Goal: Obtain resource: Download file/media

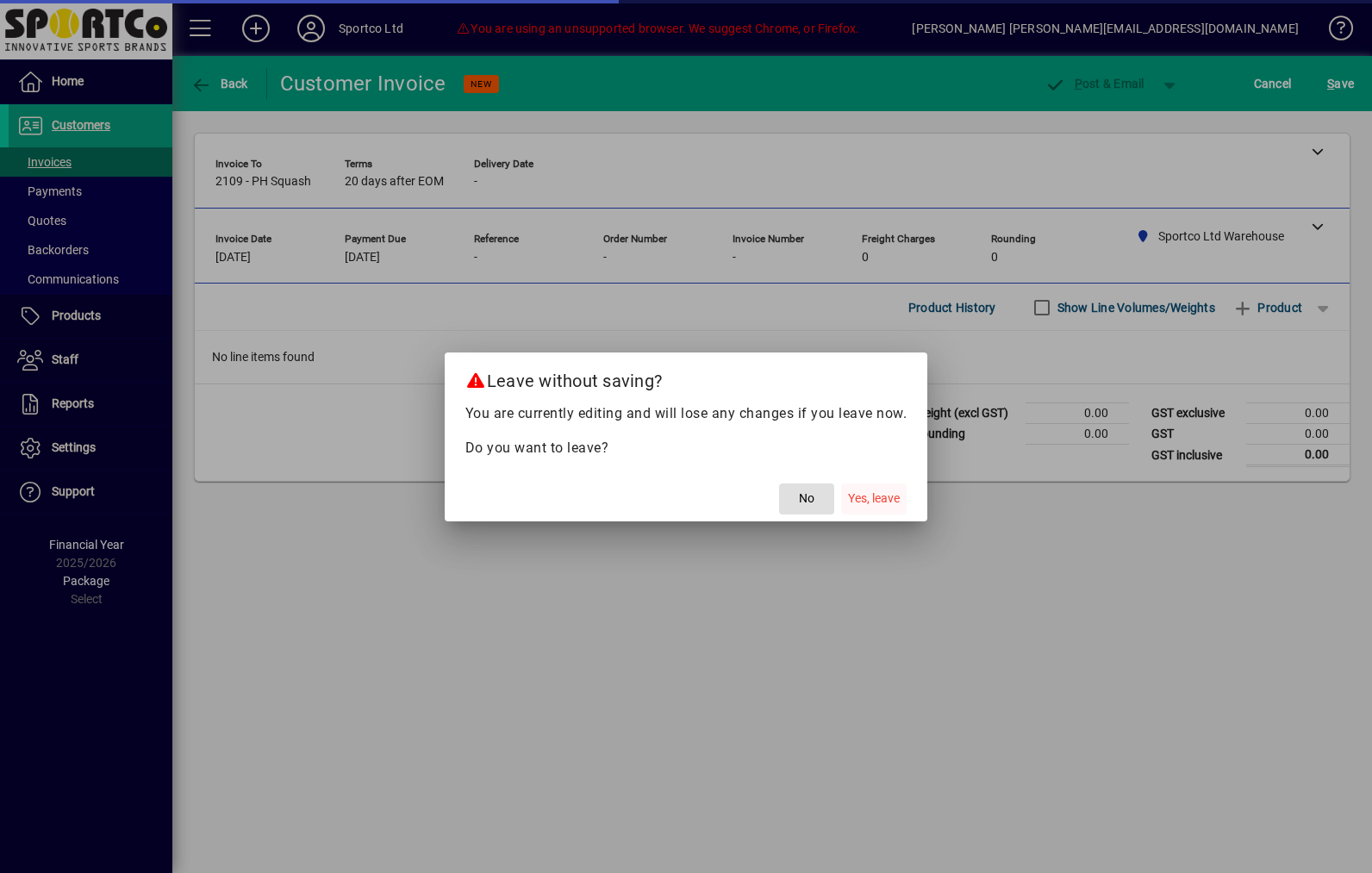
click at [868, 505] on span "Yes, leave" at bounding box center [873, 498] width 52 height 18
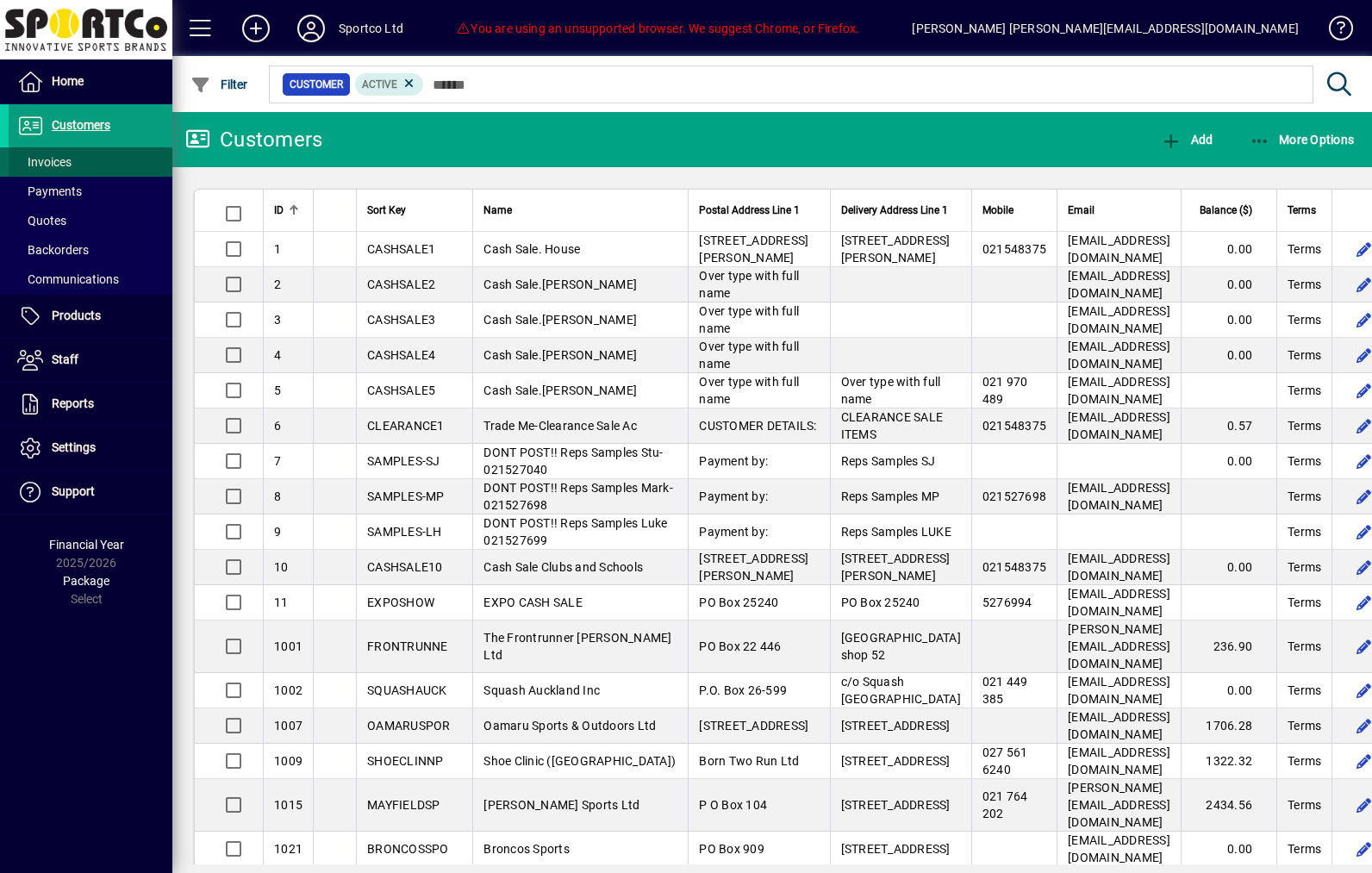
click at [56, 149] on span at bounding box center [90, 162] width 164 height 41
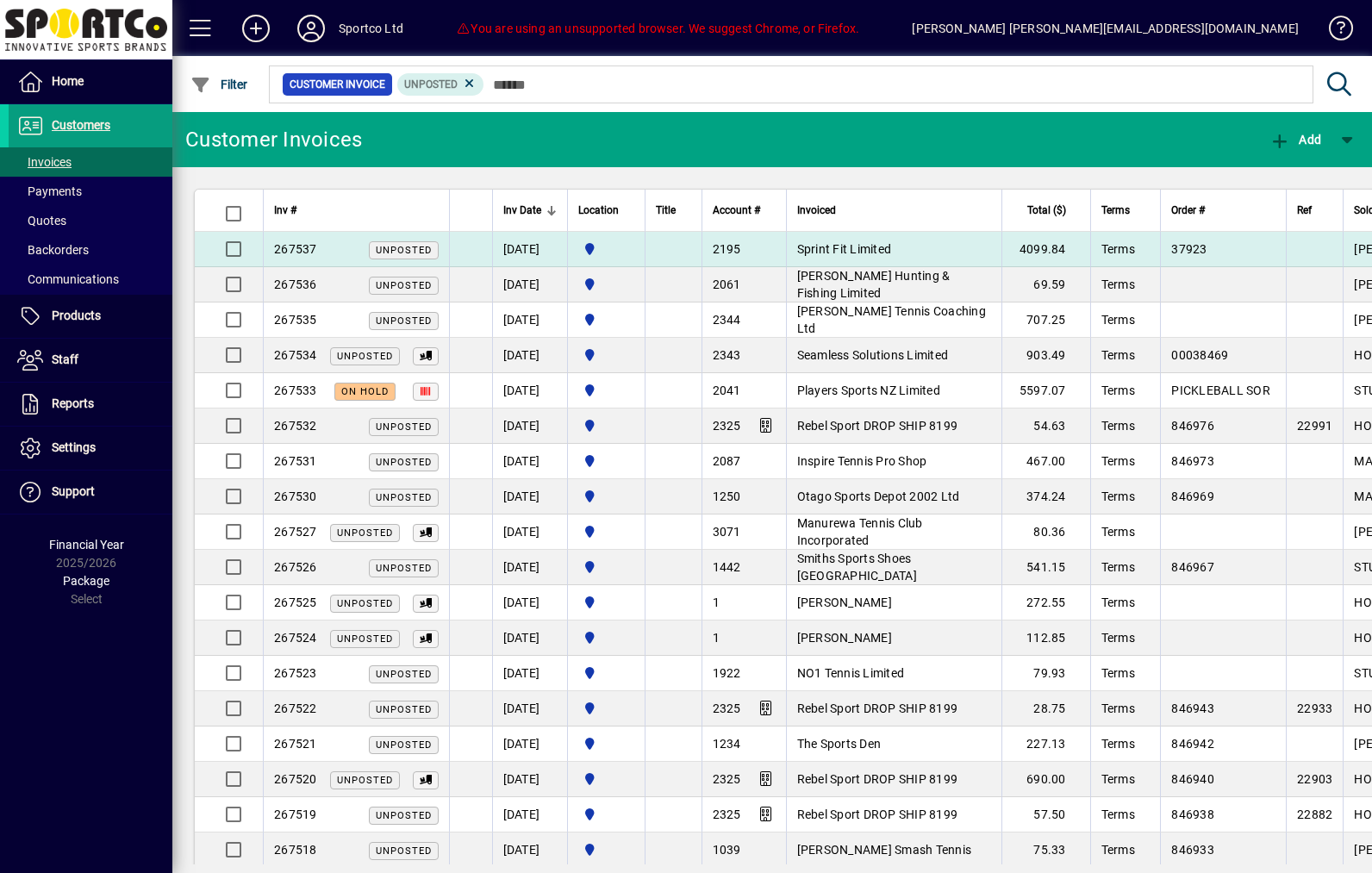
click at [1001, 246] on td "Sprint Fit Limited" at bounding box center [894, 249] width 216 height 35
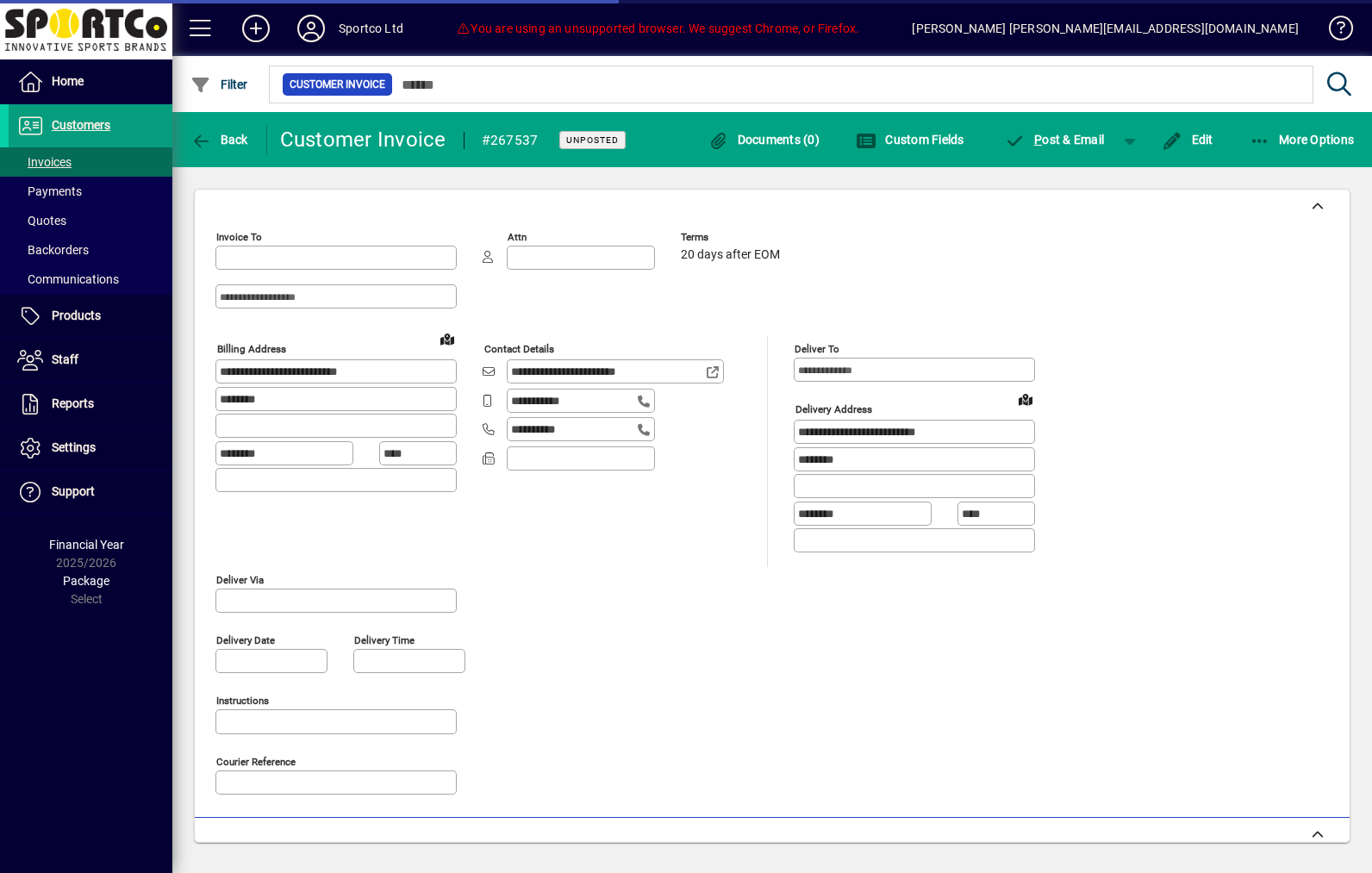
type input "**********"
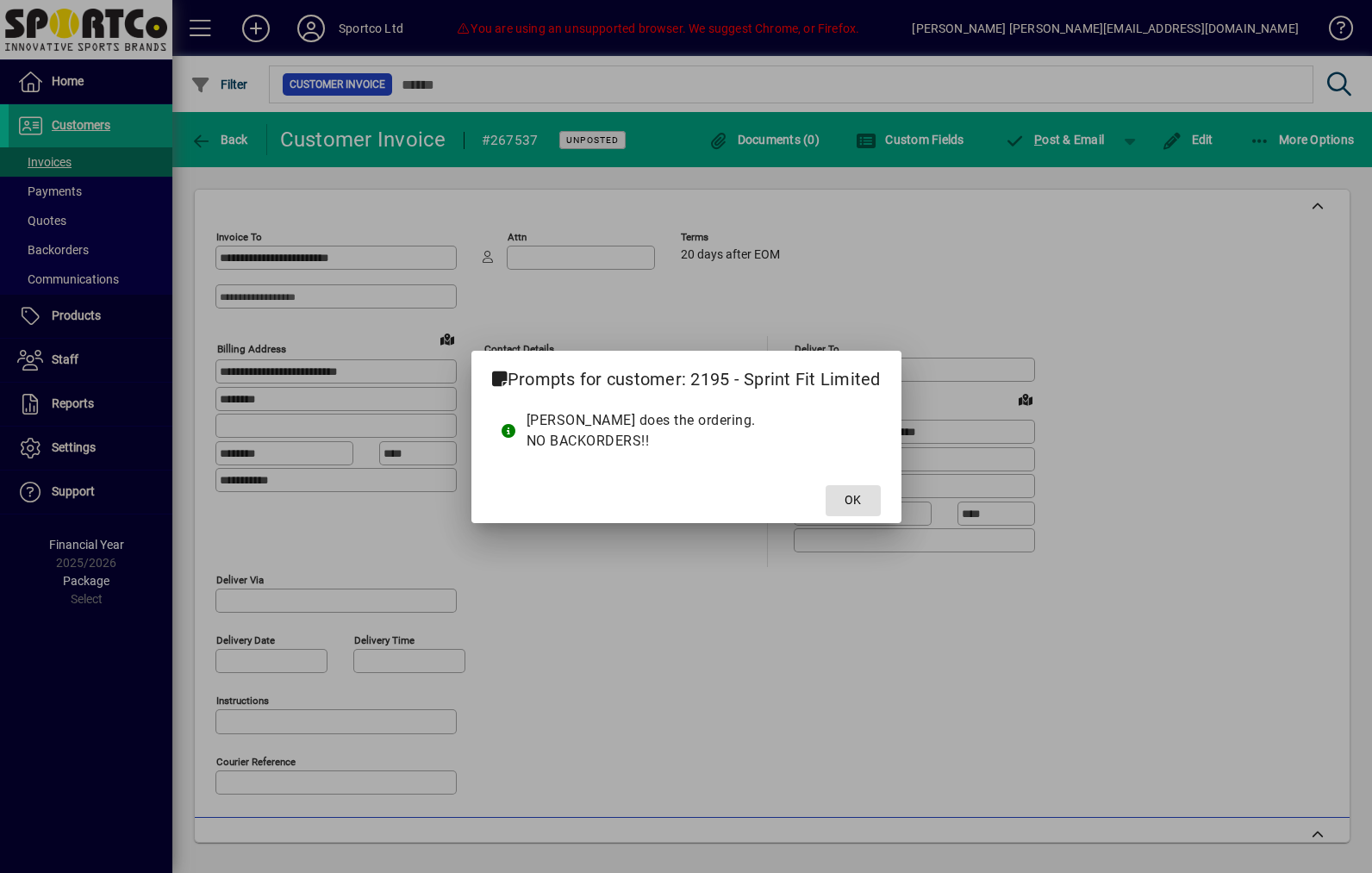
click at [852, 504] on span "OK" at bounding box center [853, 500] width 17 height 18
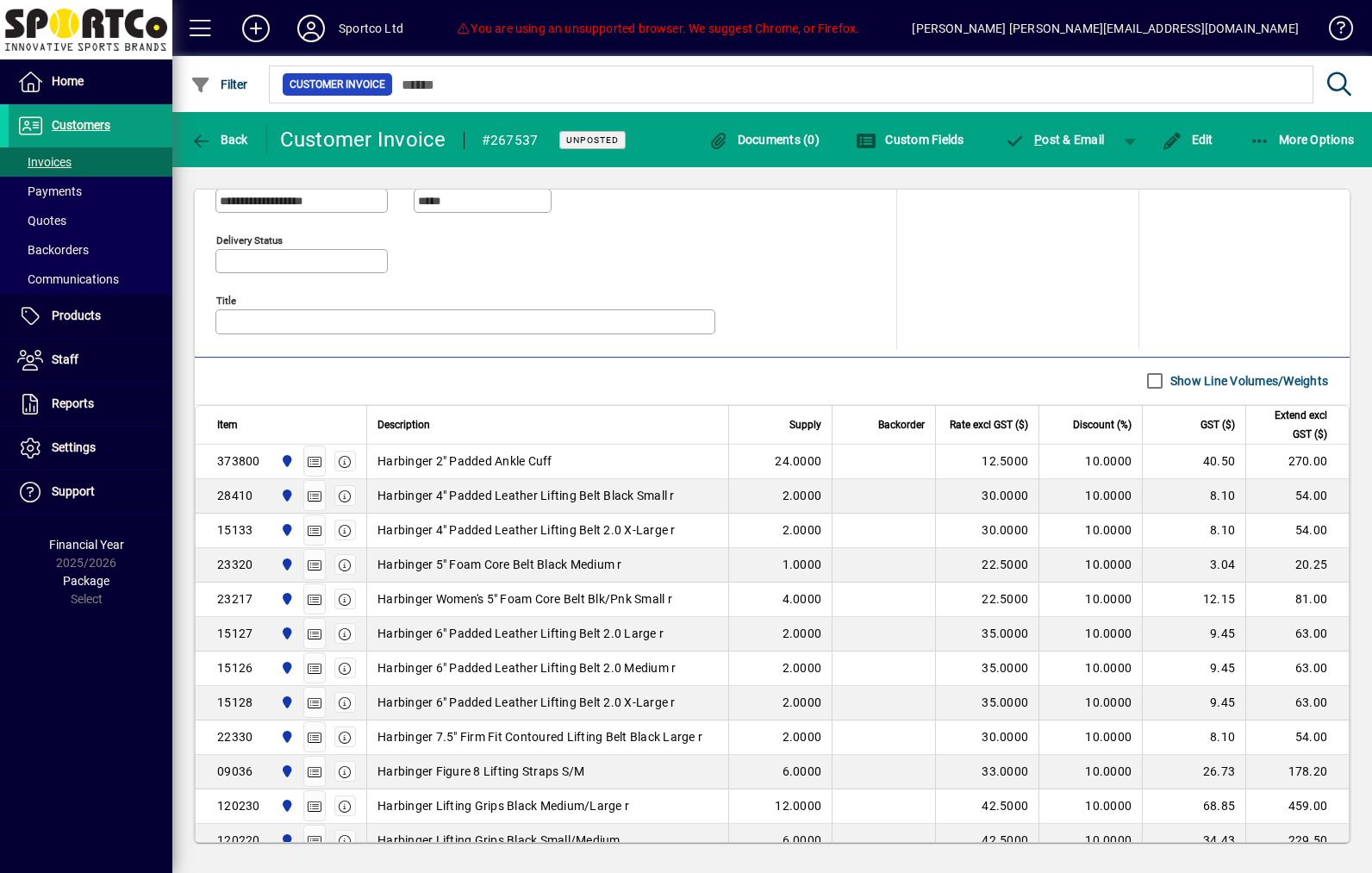
scroll to position [604, 0]
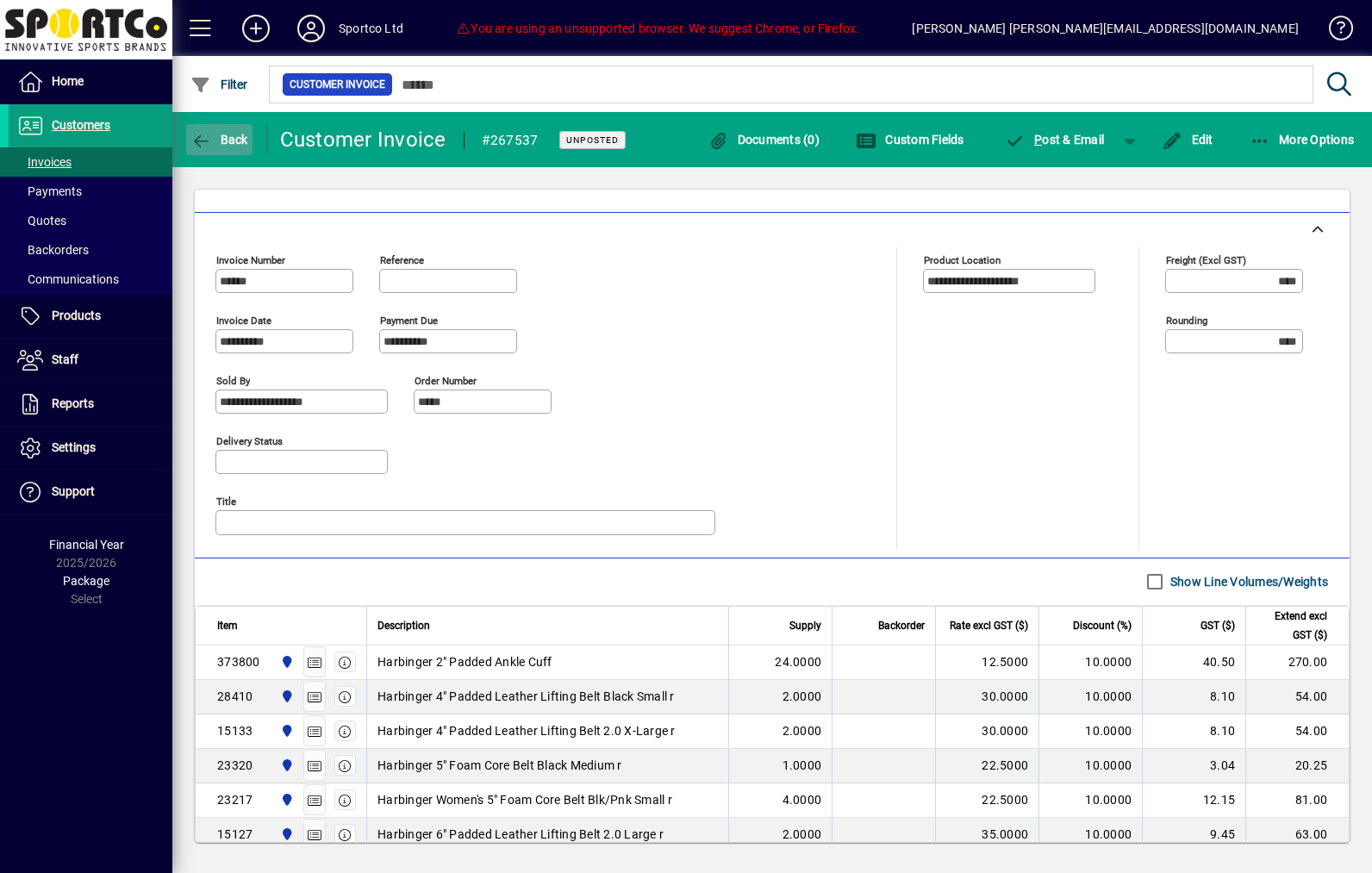
click at [217, 147] on span "button" at bounding box center [220, 139] width 67 height 41
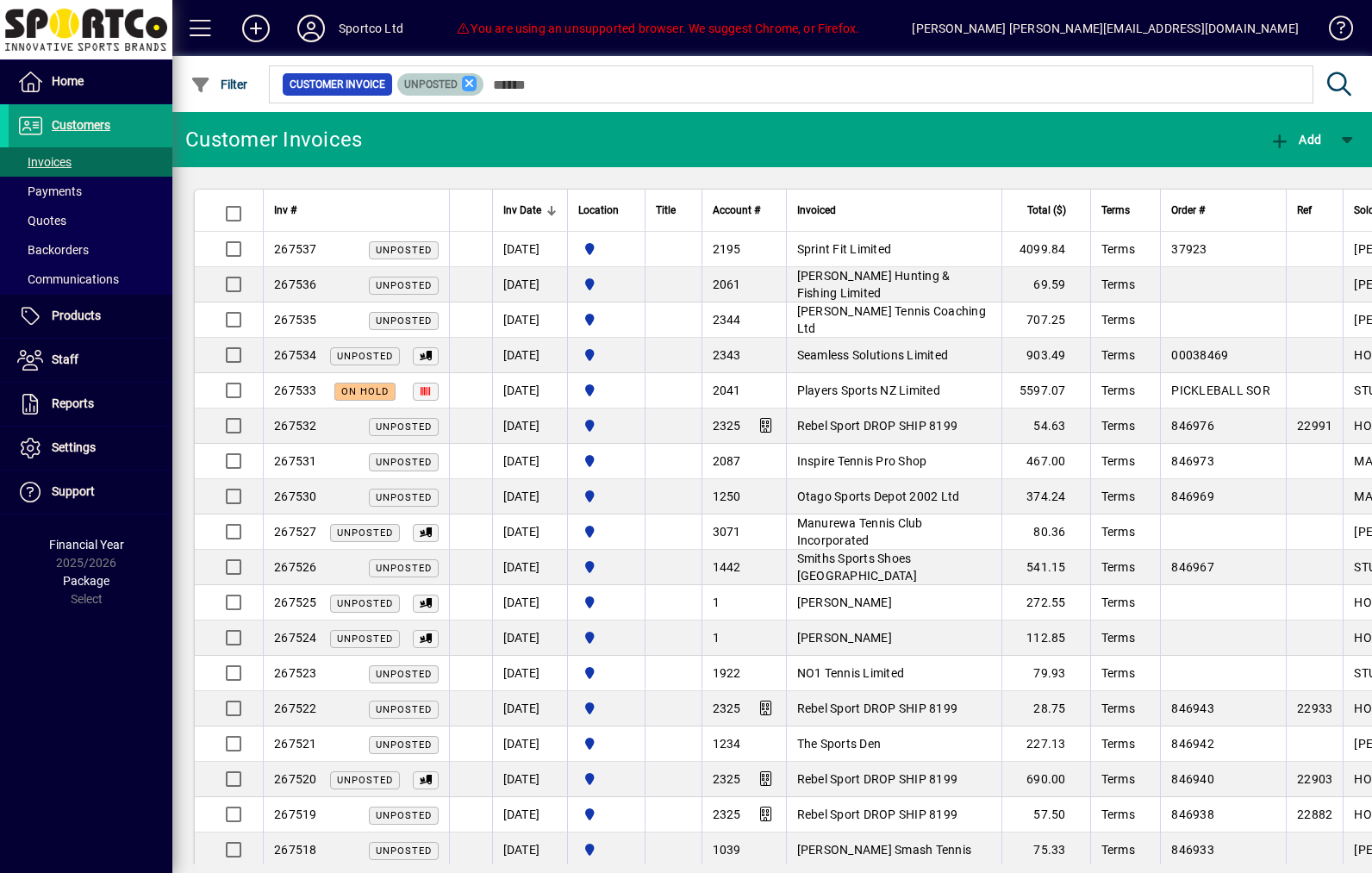
click at [478, 89] on icon at bounding box center [470, 83] width 16 height 16
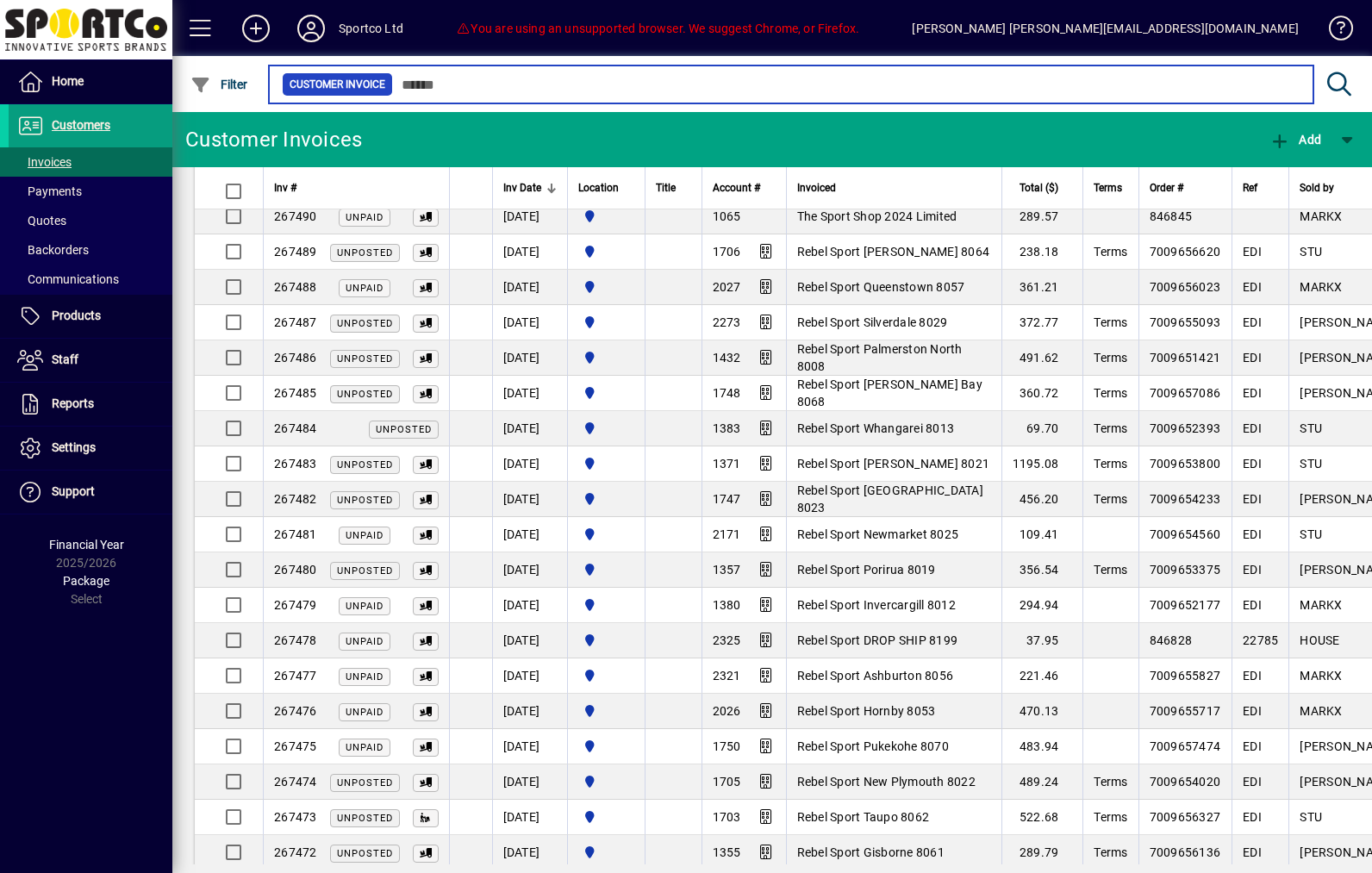
scroll to position [1481, 0]
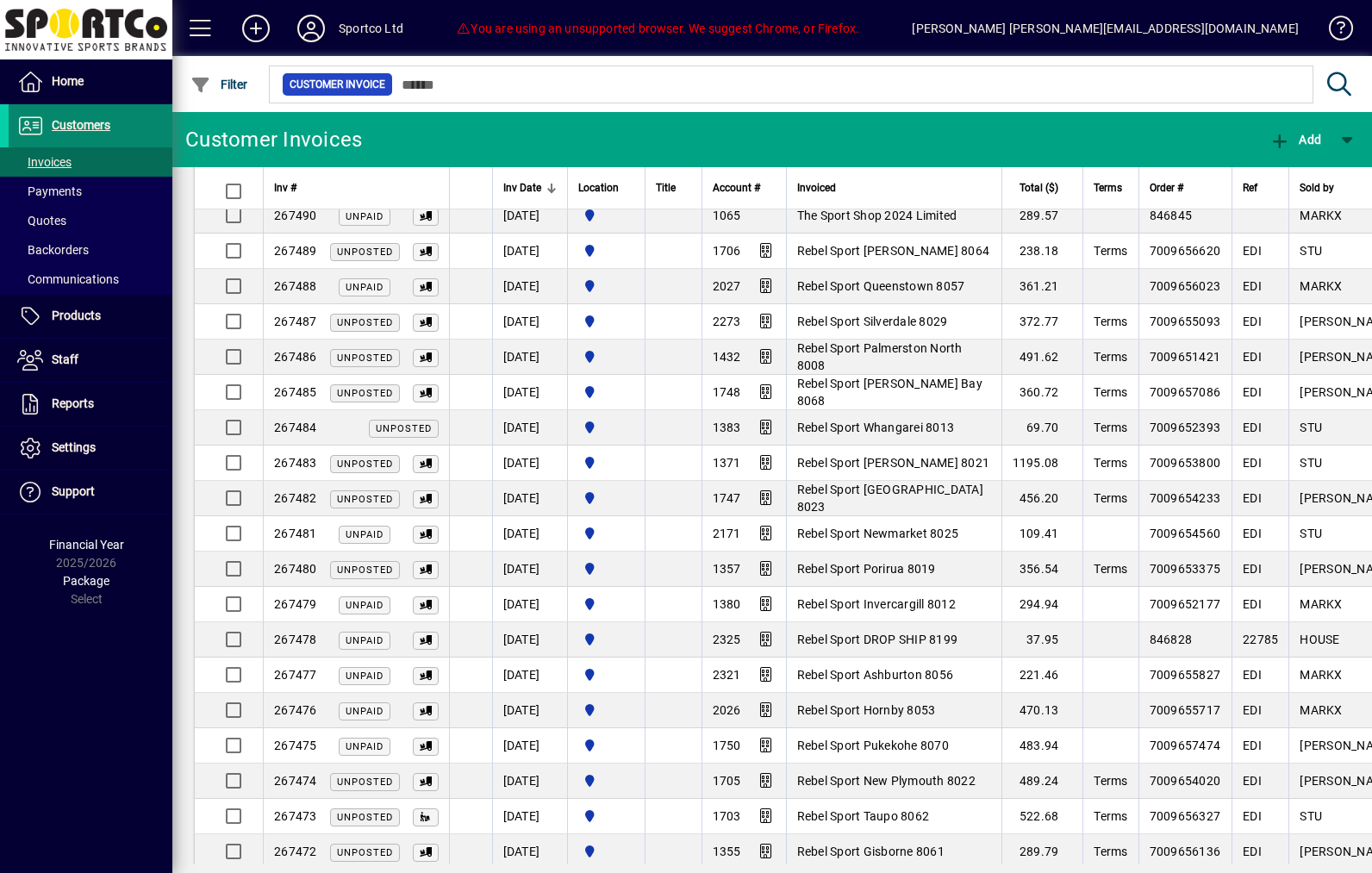
click at [68, 123] on span "Customers" at bounding box center [81, 125] width 59 height 14
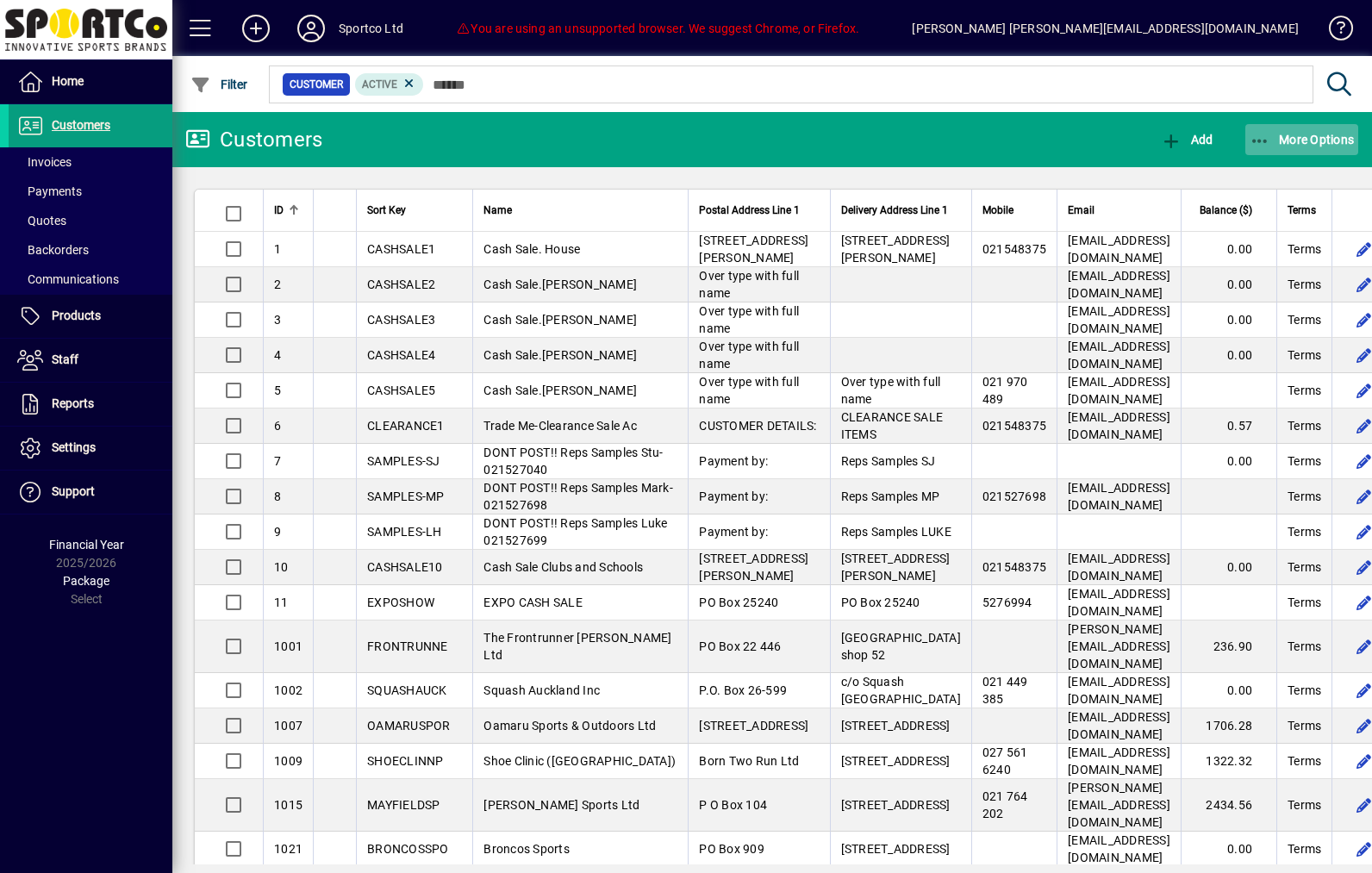
click at [1256, 142] on span "More Options" at bounding box center [1301, 139] width 105 height 14
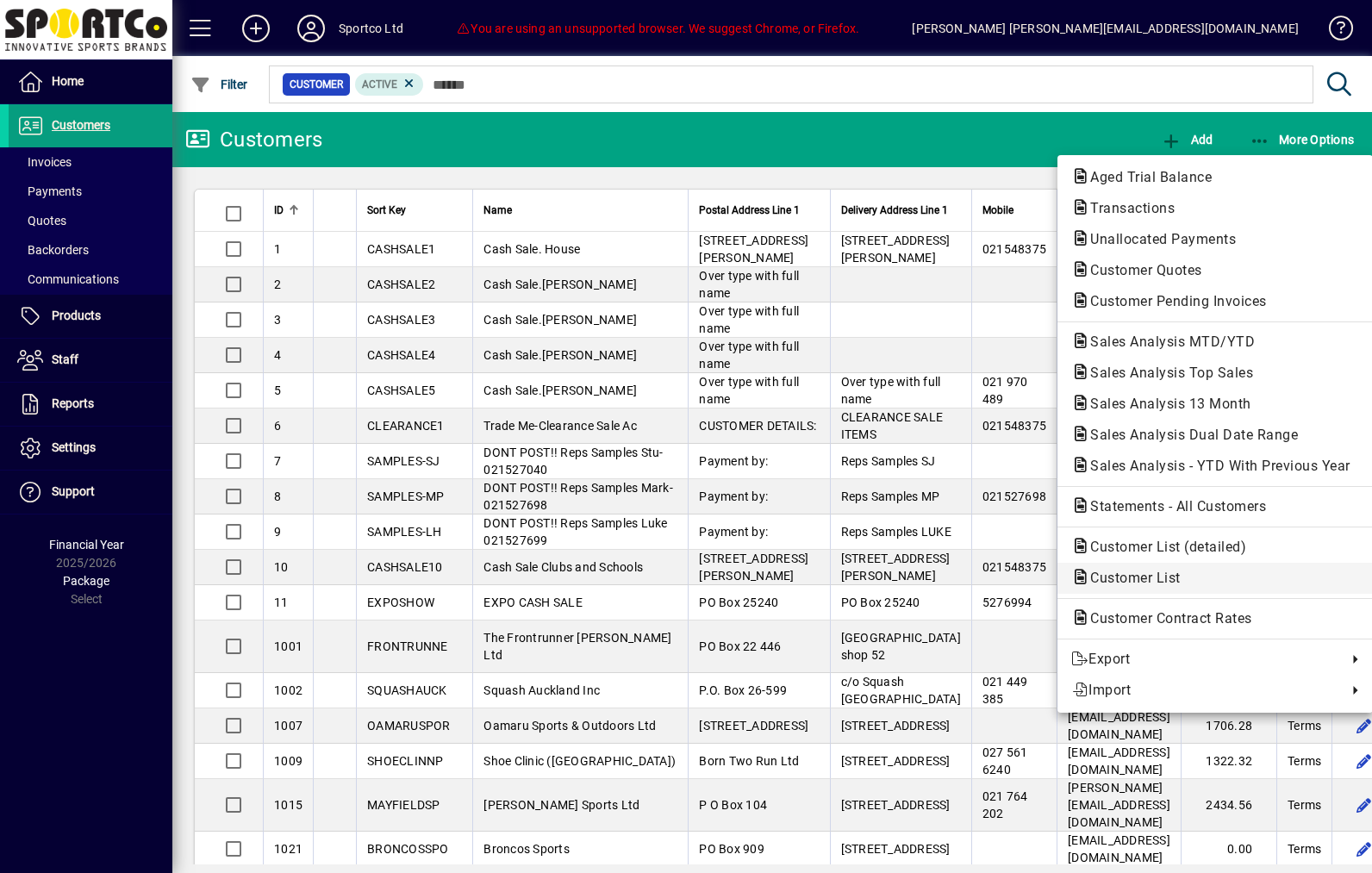
click at [1115, 584] on span "Customer List" at bounding box center [1131, 577] width 118 height 17
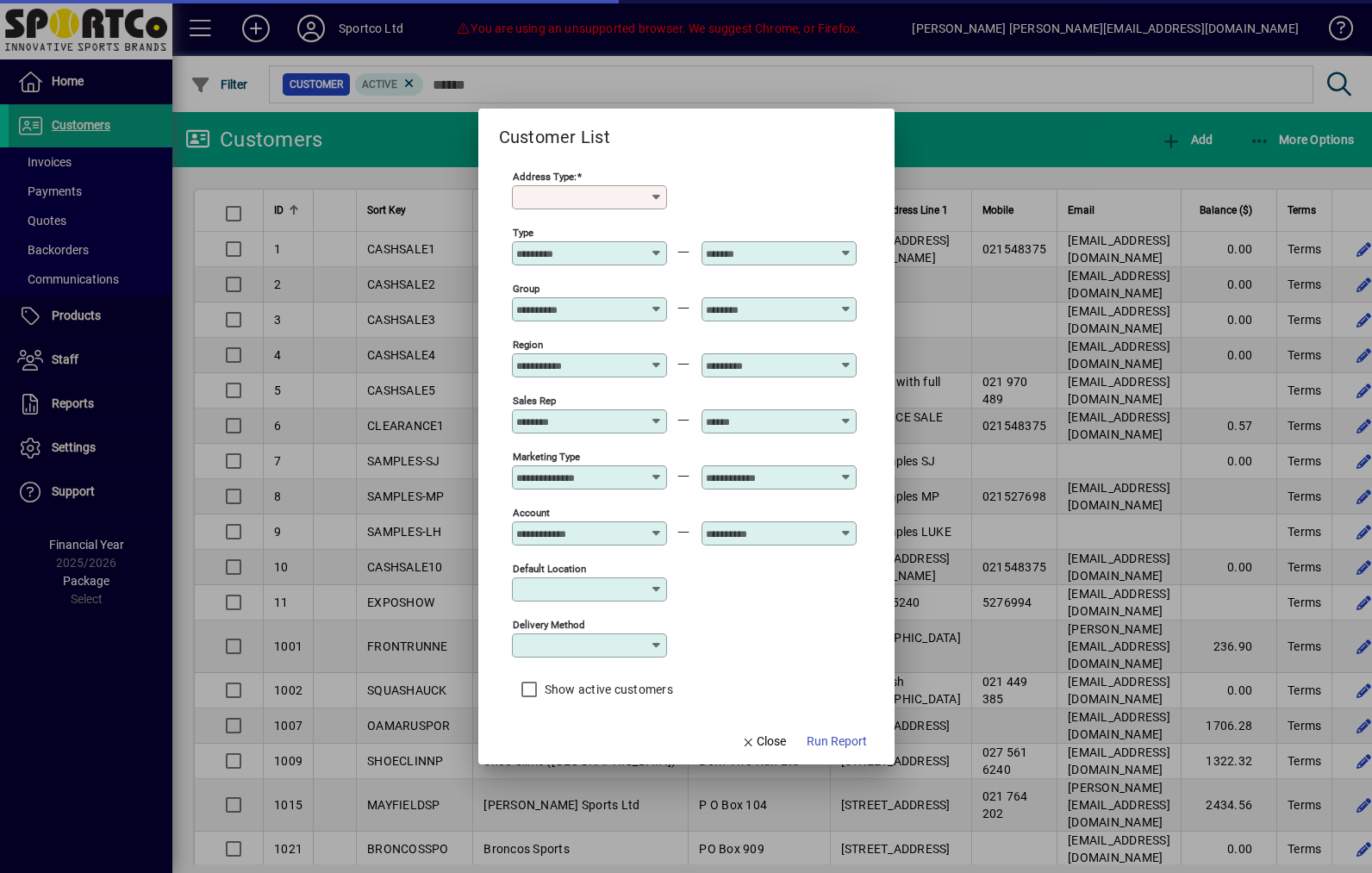
type input "******"
click at [642, 414] on input "Sales Rep" at bounding box center [579, 421] width 126 height 14
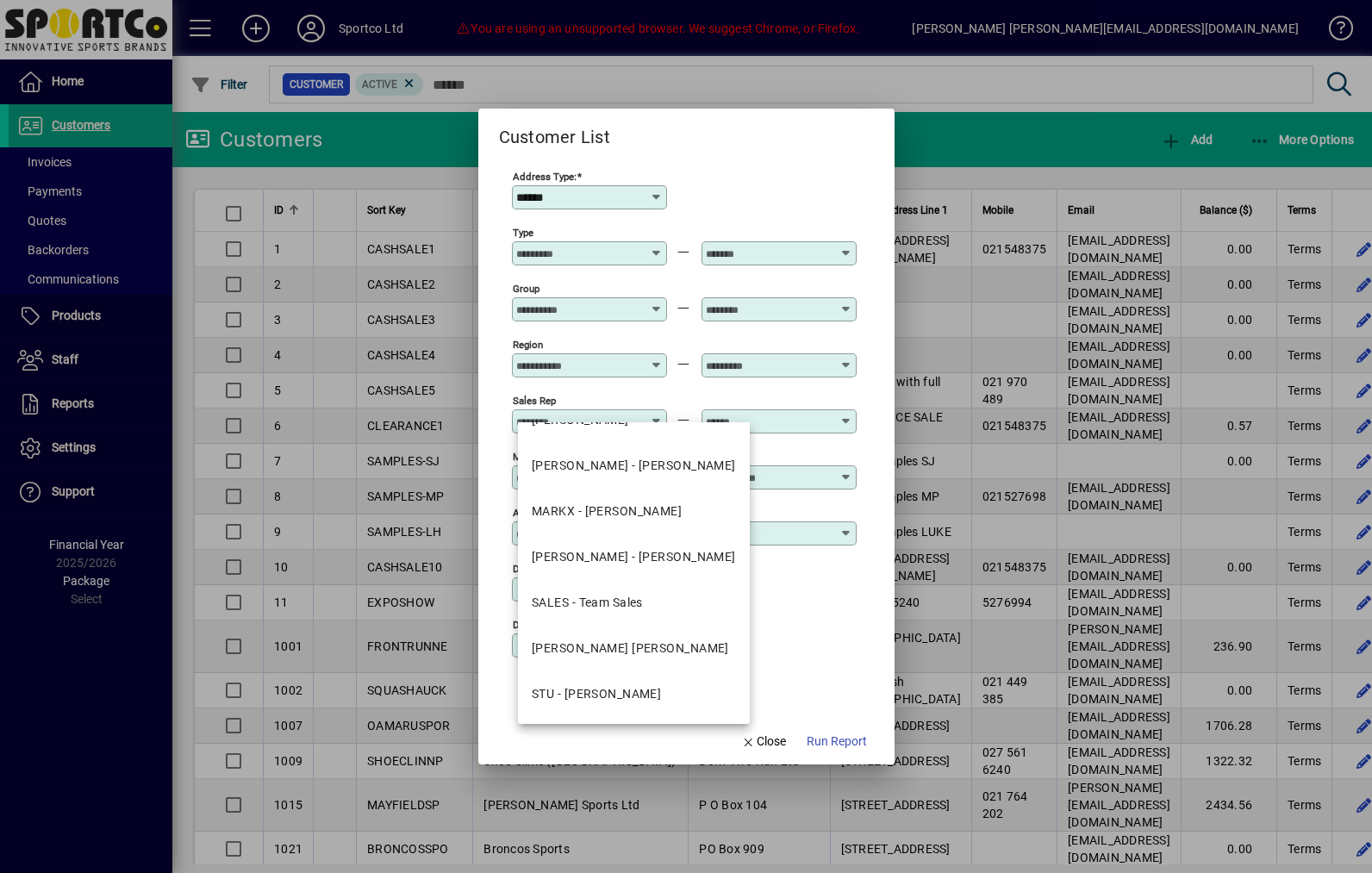
scroll to position [311, 0]
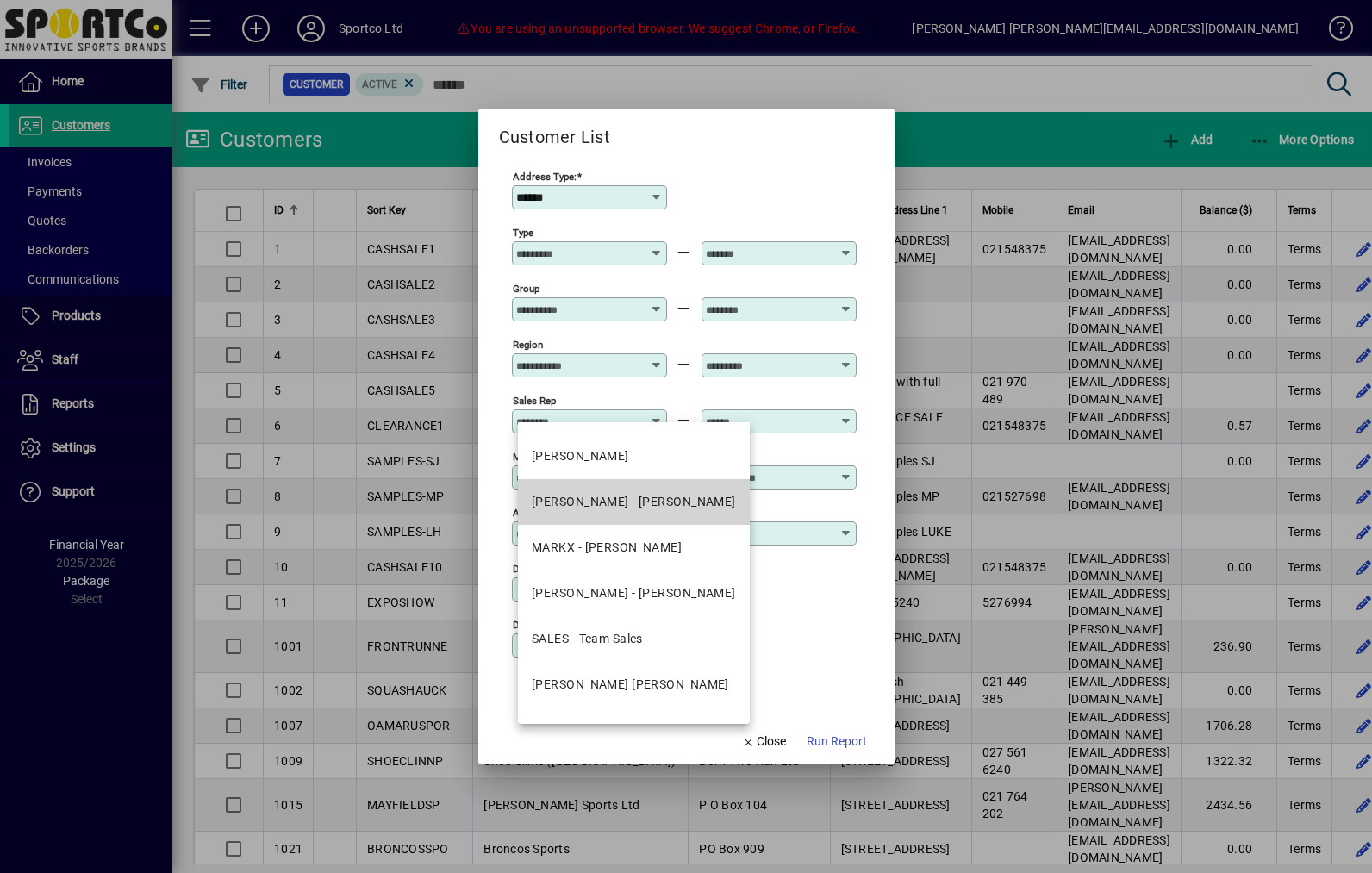
click at [657, 505] on div "[PERSON_NAME] - [PERSON_NAME]" at bounding box center [634, 501] width 204 height 18
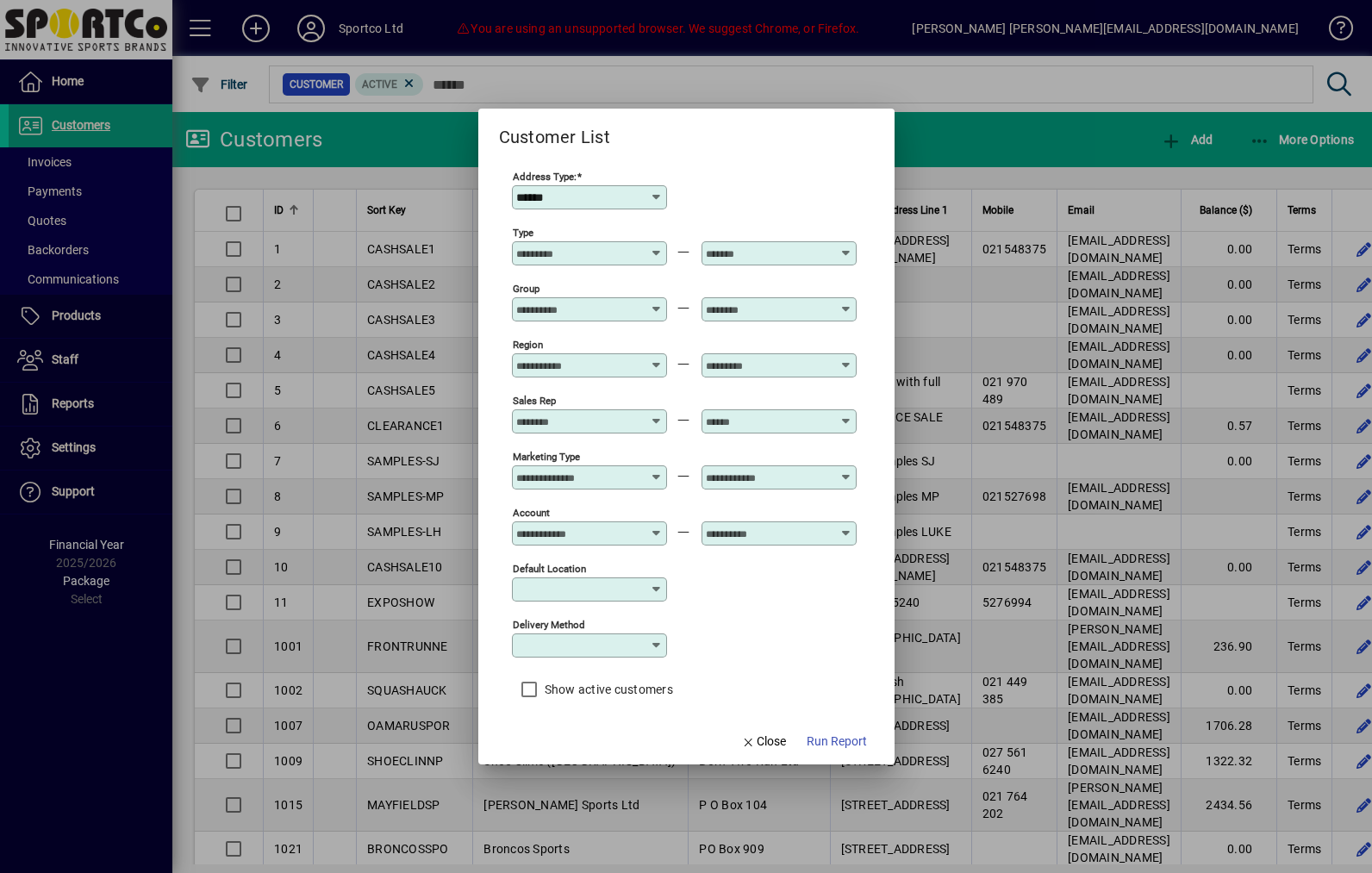
type input "**********"
click at [831, 414] on input "text" at bounding box center [768, 421] width 126 height 14
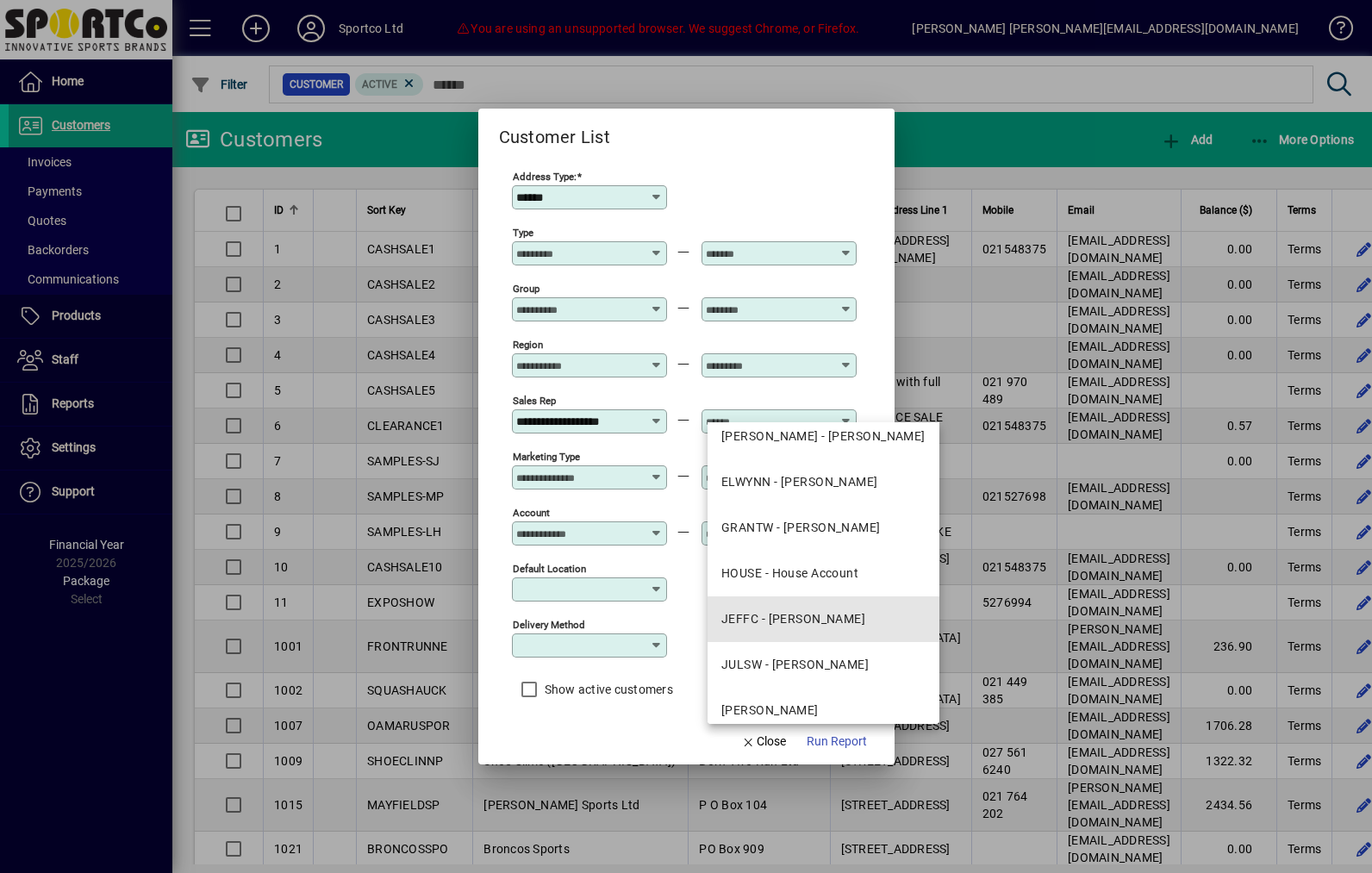
scroll to position [155, 0]
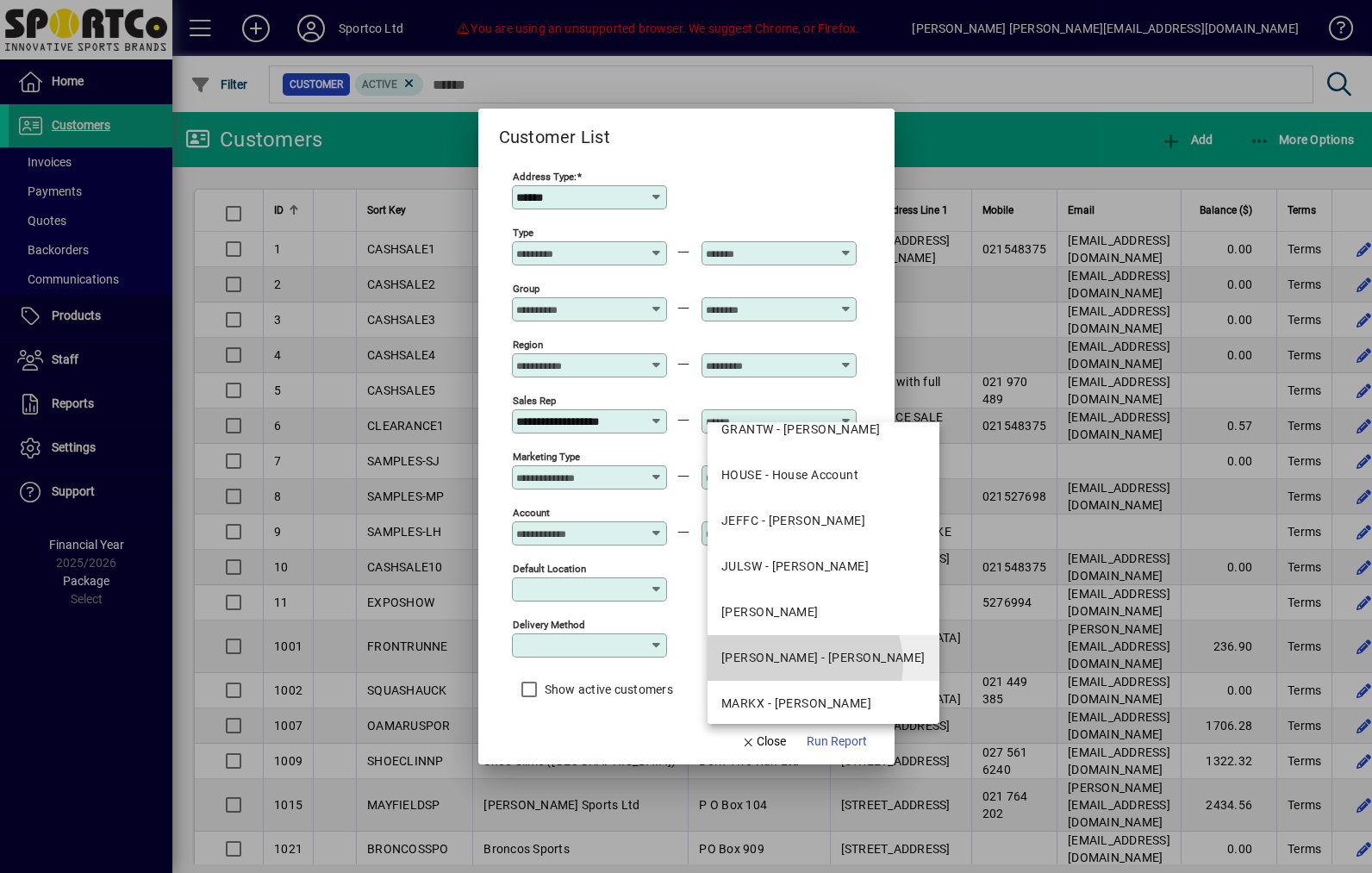
click at [804, 663] on div "[PERSON_NAME] - [PERSON_NAME]" at bounding box center [823, 657] width 204 height 18
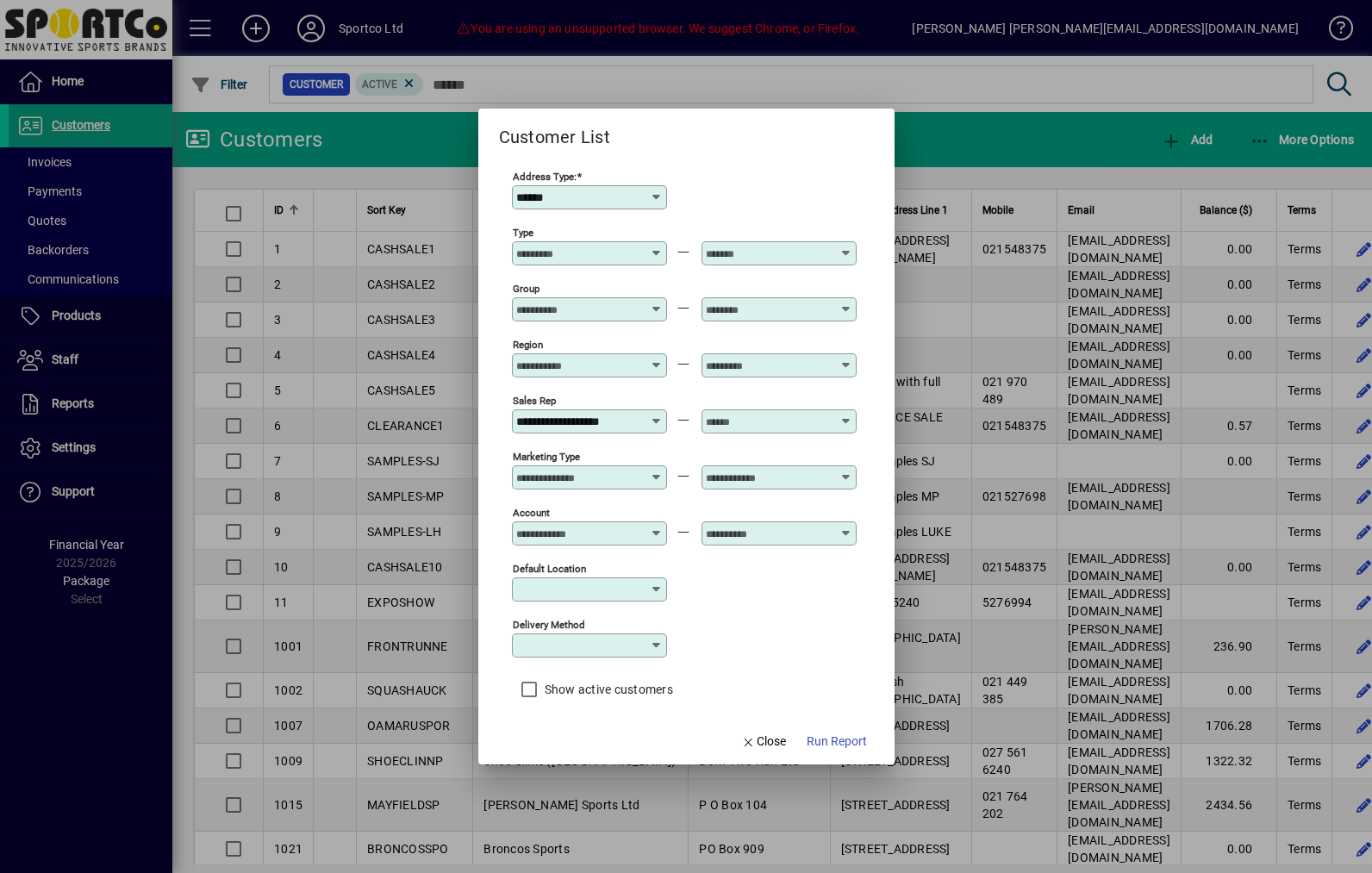
type input "**********"
click at [663, 302] on icon at bounding box center [657, 302] width 13 height 0
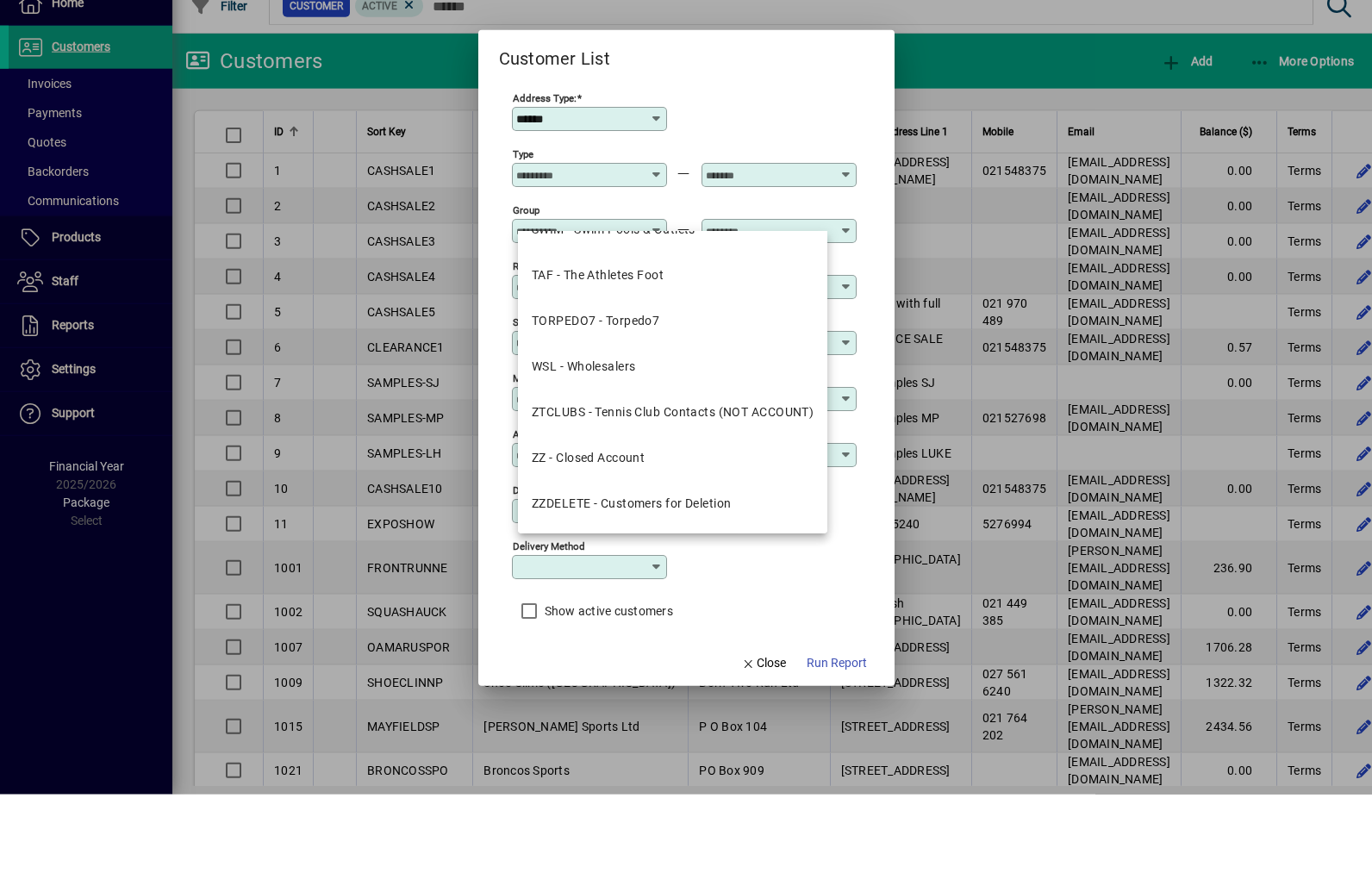
scroll to position [1078, 0]
click at [813, 616] on div "Delivery Method" at bounding box center [684, 643] width 344 height 56
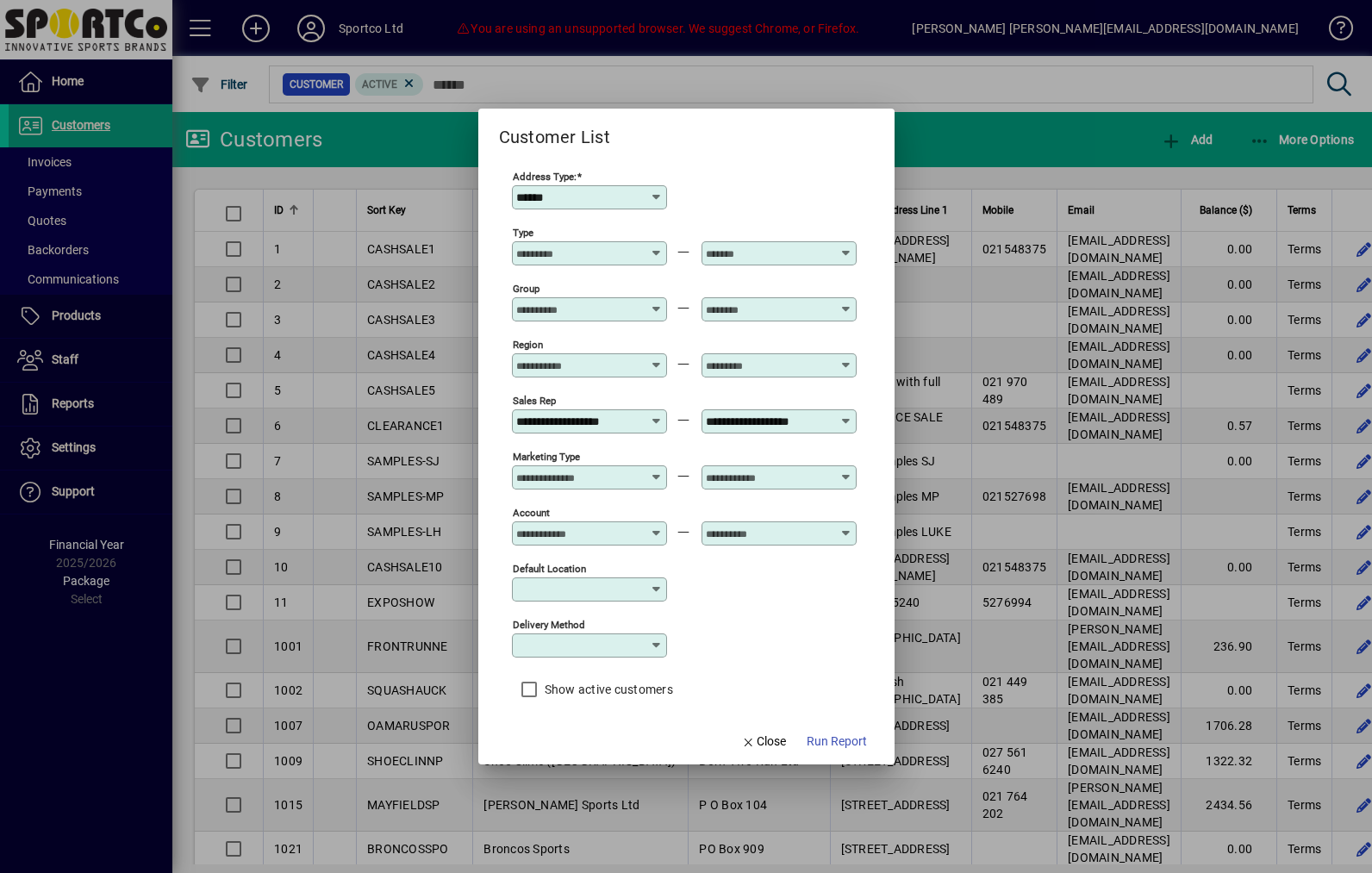
click at [642, 246] on input "Type" at bounding box center [579, 253] width 126 height 14
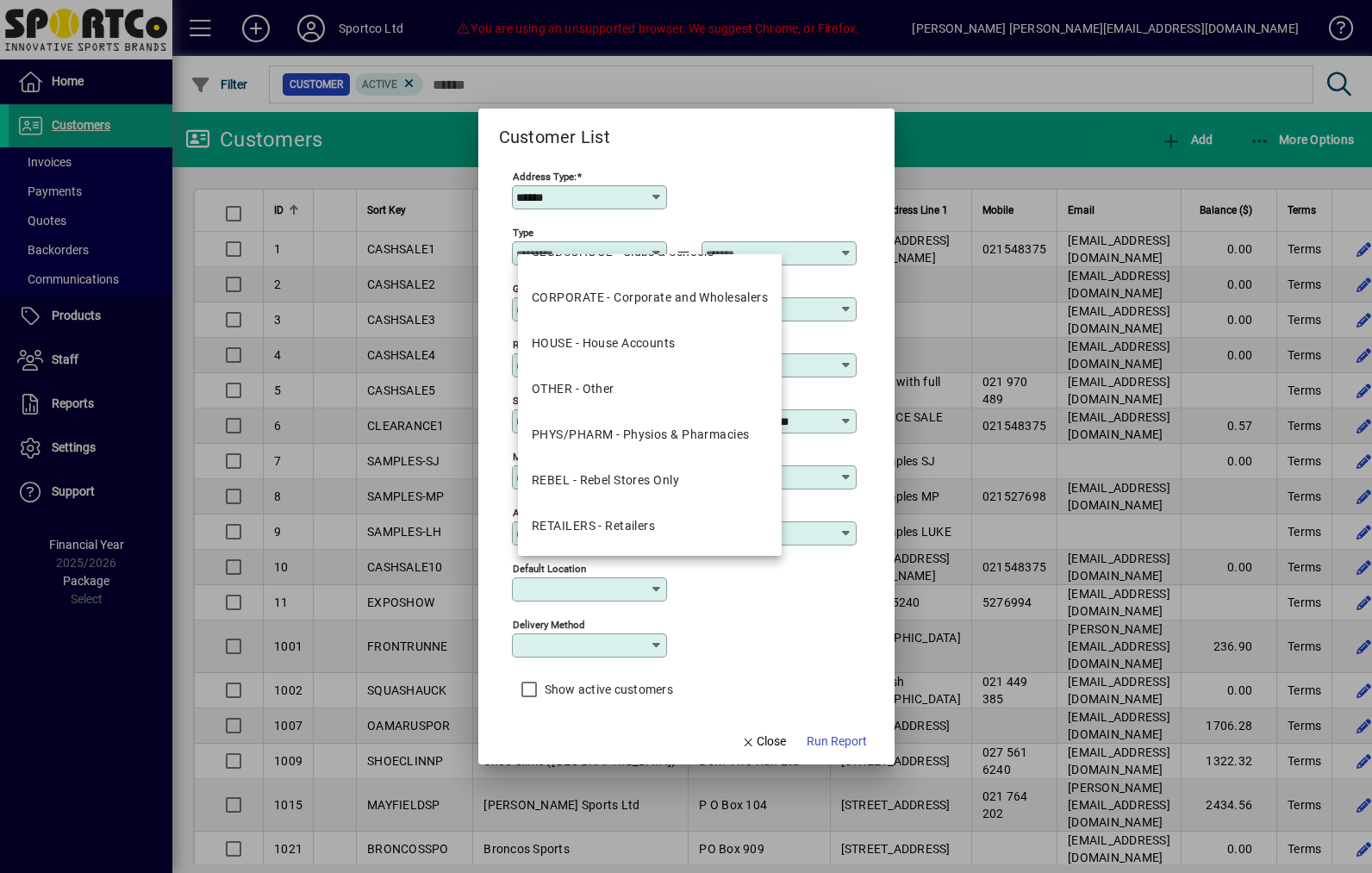
scroll to position [74, 0]
click at [649, 534] on div "RETAILERS - Retailers" at bounding box center [594, 526] width 124 height 18
type input "**********"
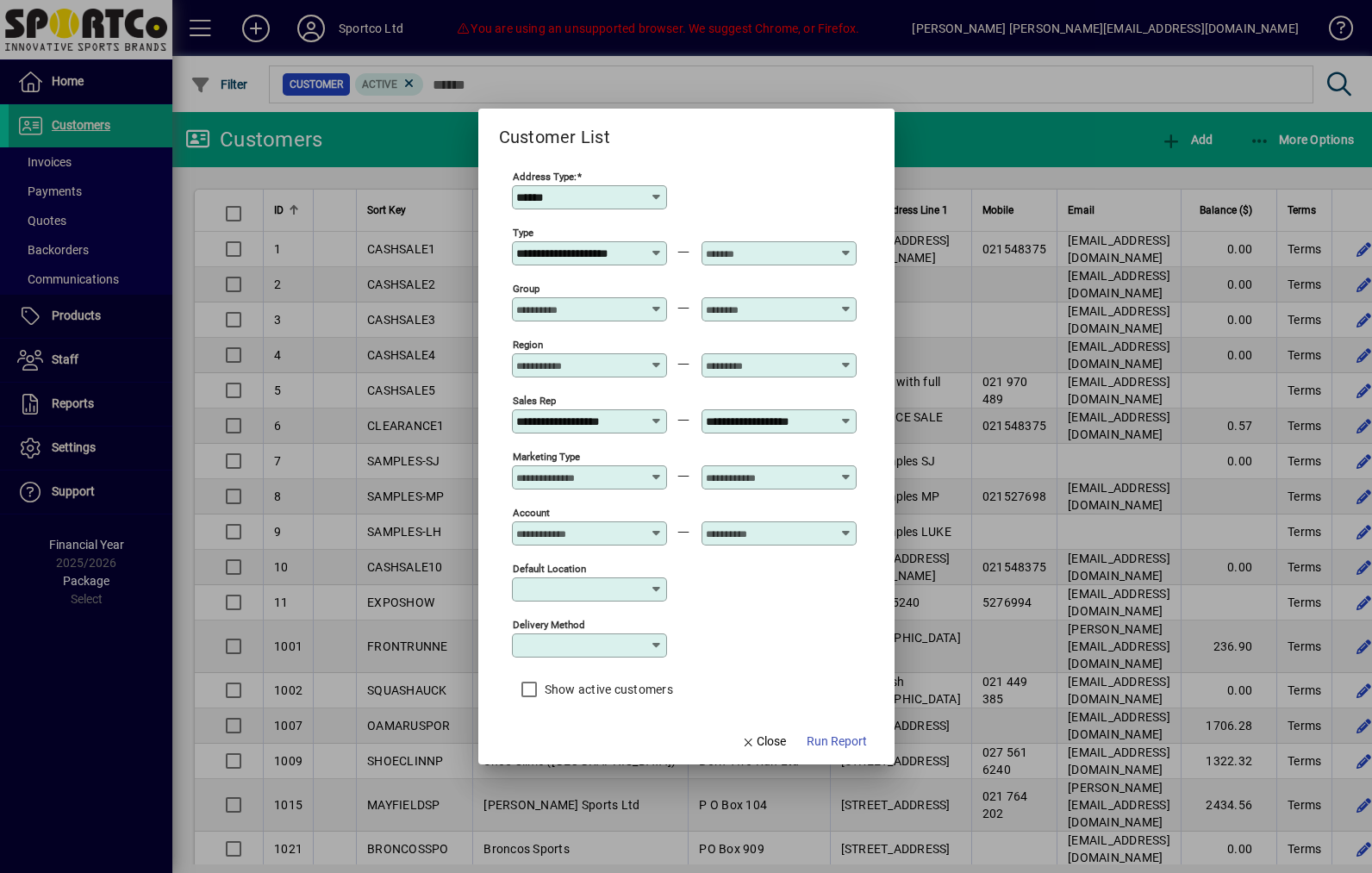
click at [831, 246] on input "text" at bounding box center [768, 253] width 126 height 14
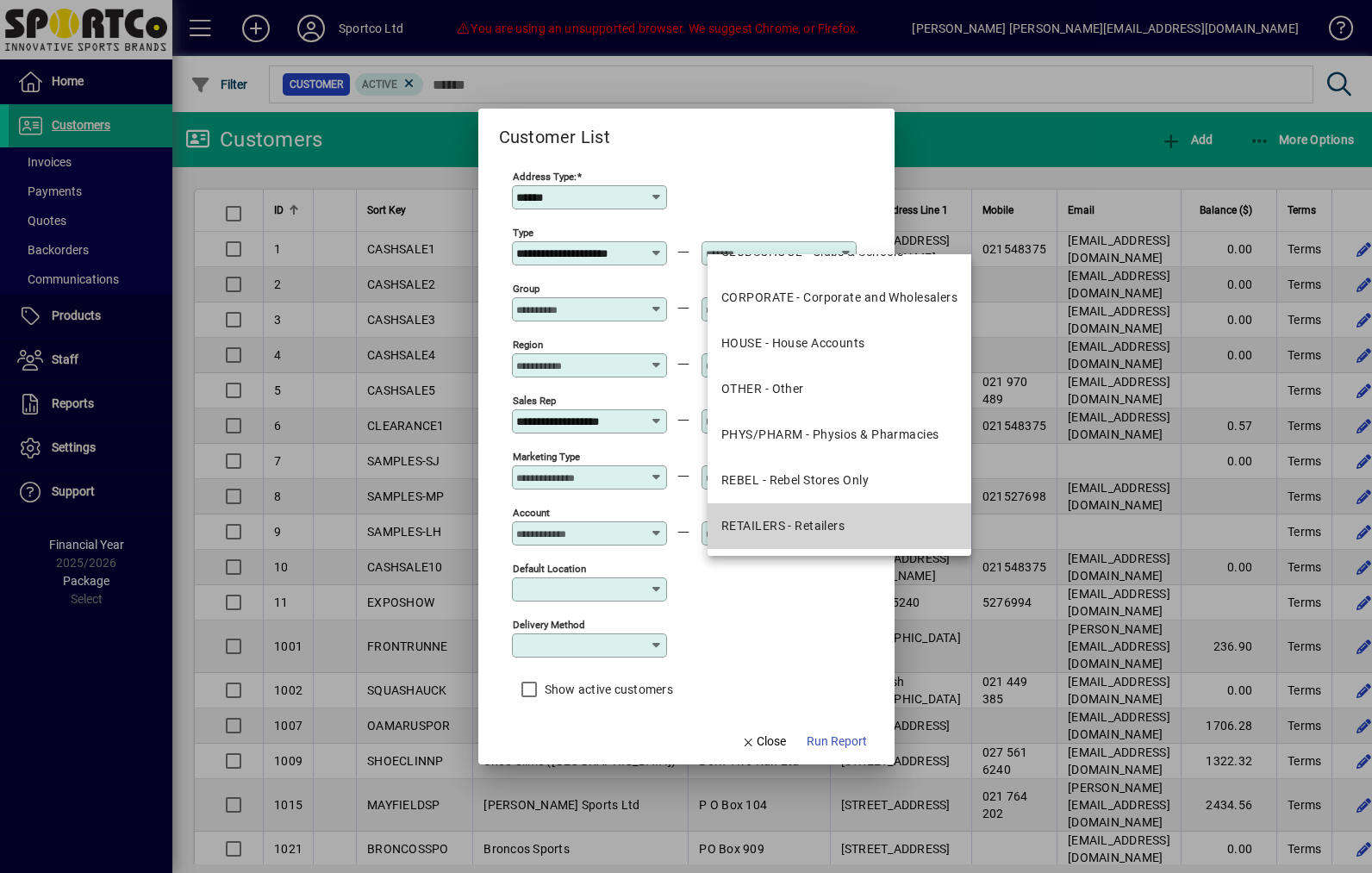
click at [823, 528] on div "RETAILERS - Retailers" at bounding box center [783, 526] width 124 height 18
type input "**********"
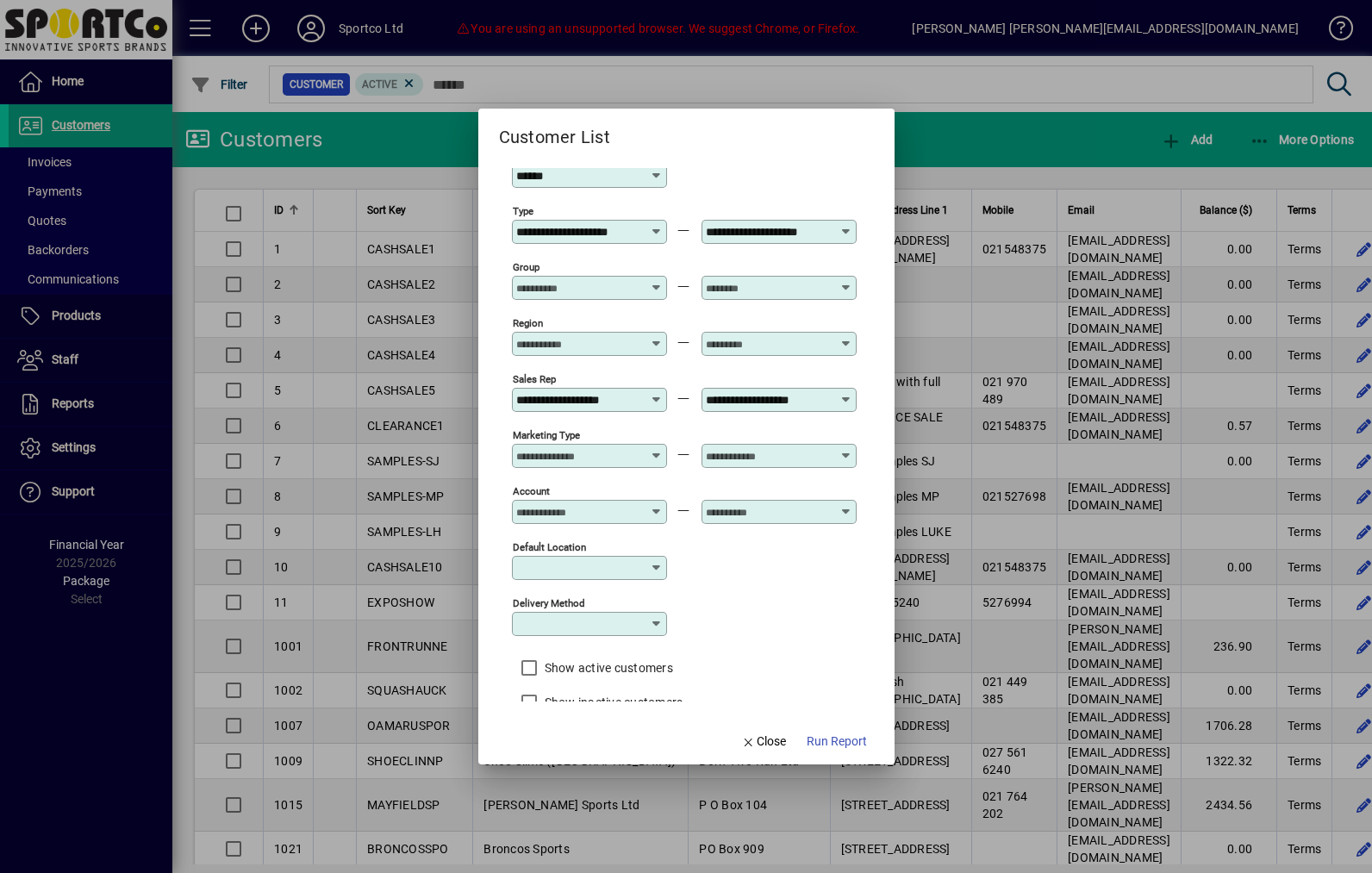
scroll to position [21, 0]
click at [852, 750] on span "Run Report" at bounding box center [836, 741] width 60 height 18
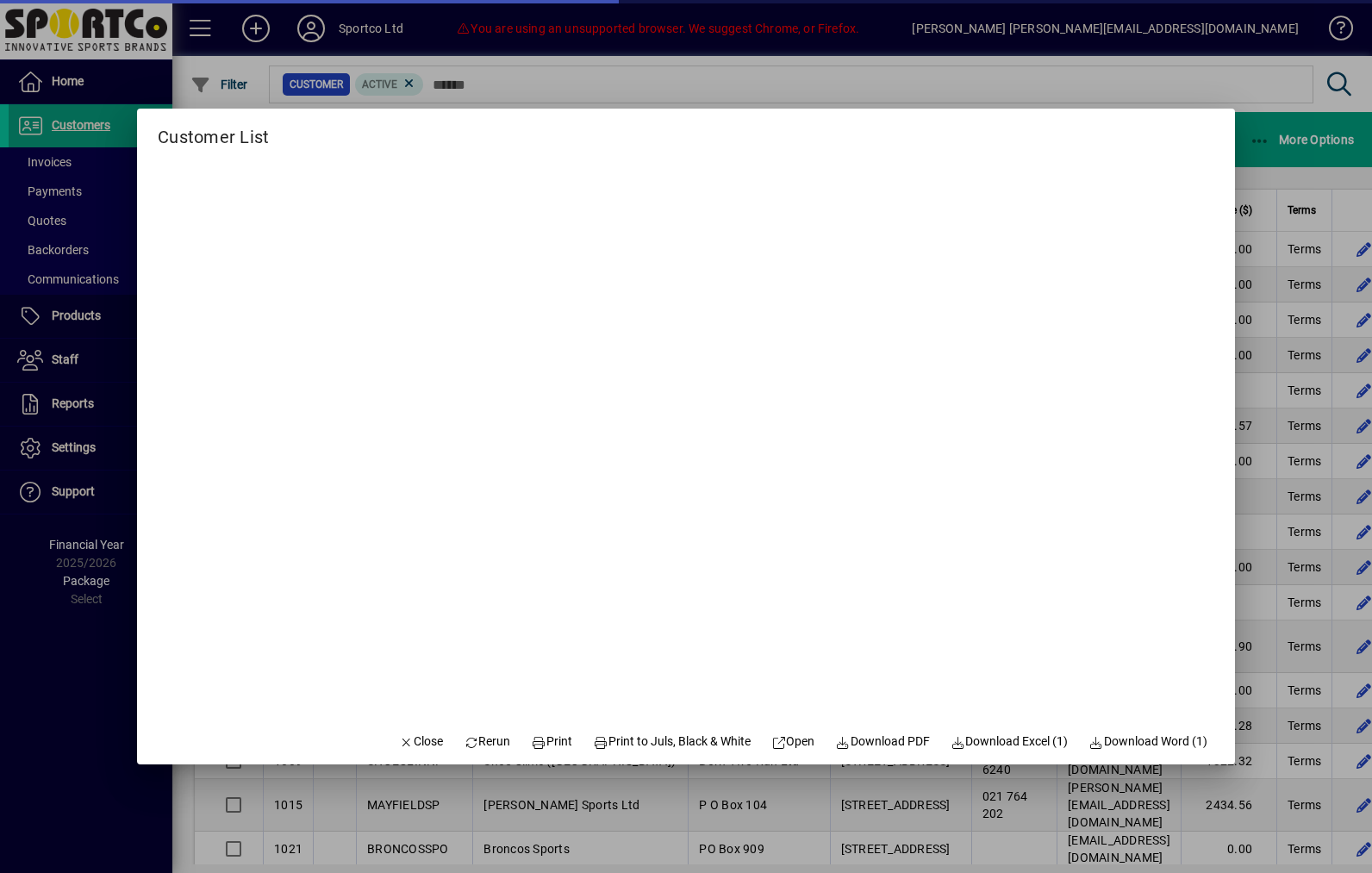
scroll to position [0, 0]
click at [881, 750] on span "Download PDF" at bounding box center [882, 741] width 95 height 18
